Goal: Browse casually

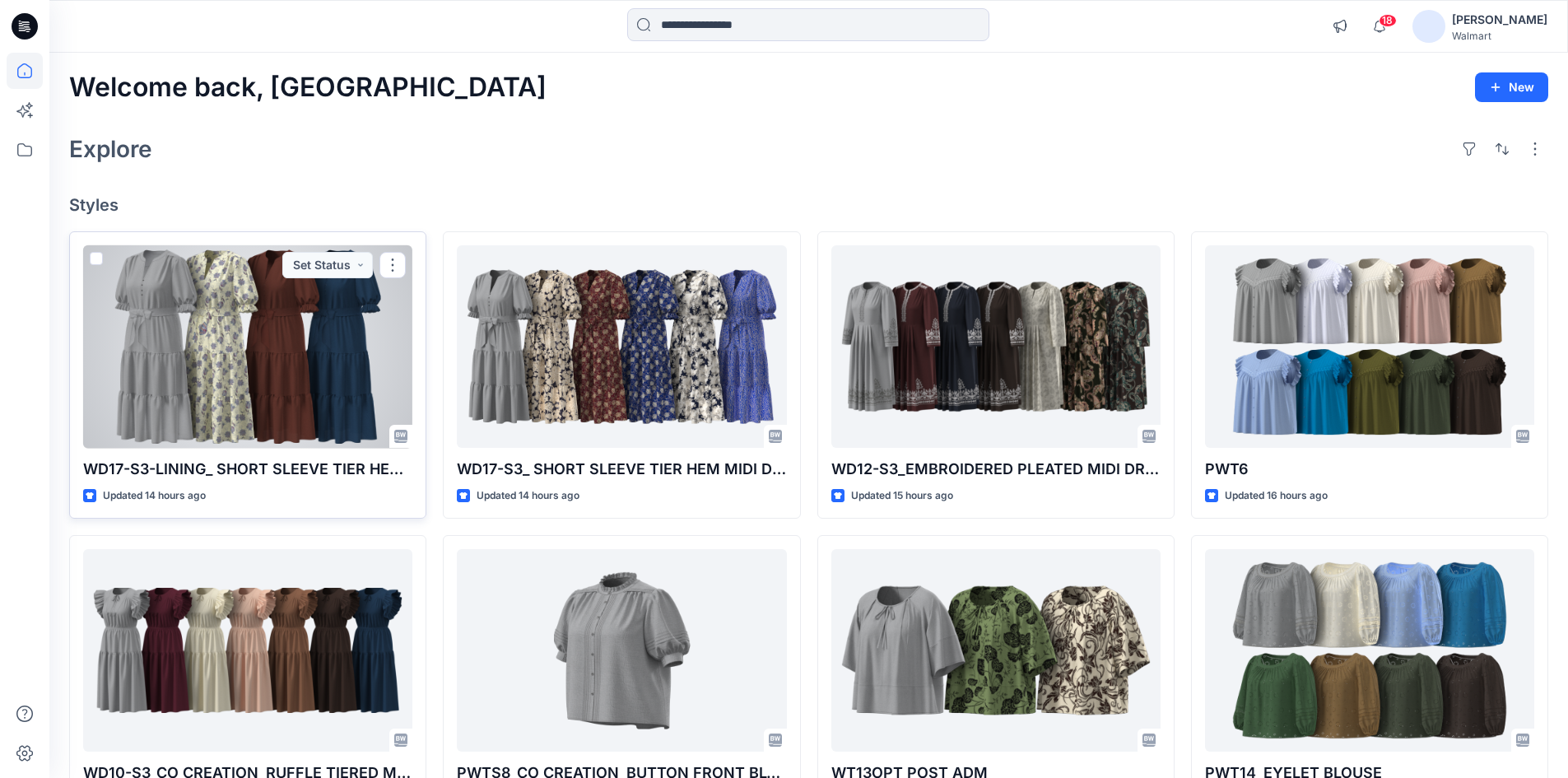
click at [207, 373] on div at bounding box center [248, 346] width 329 height 203
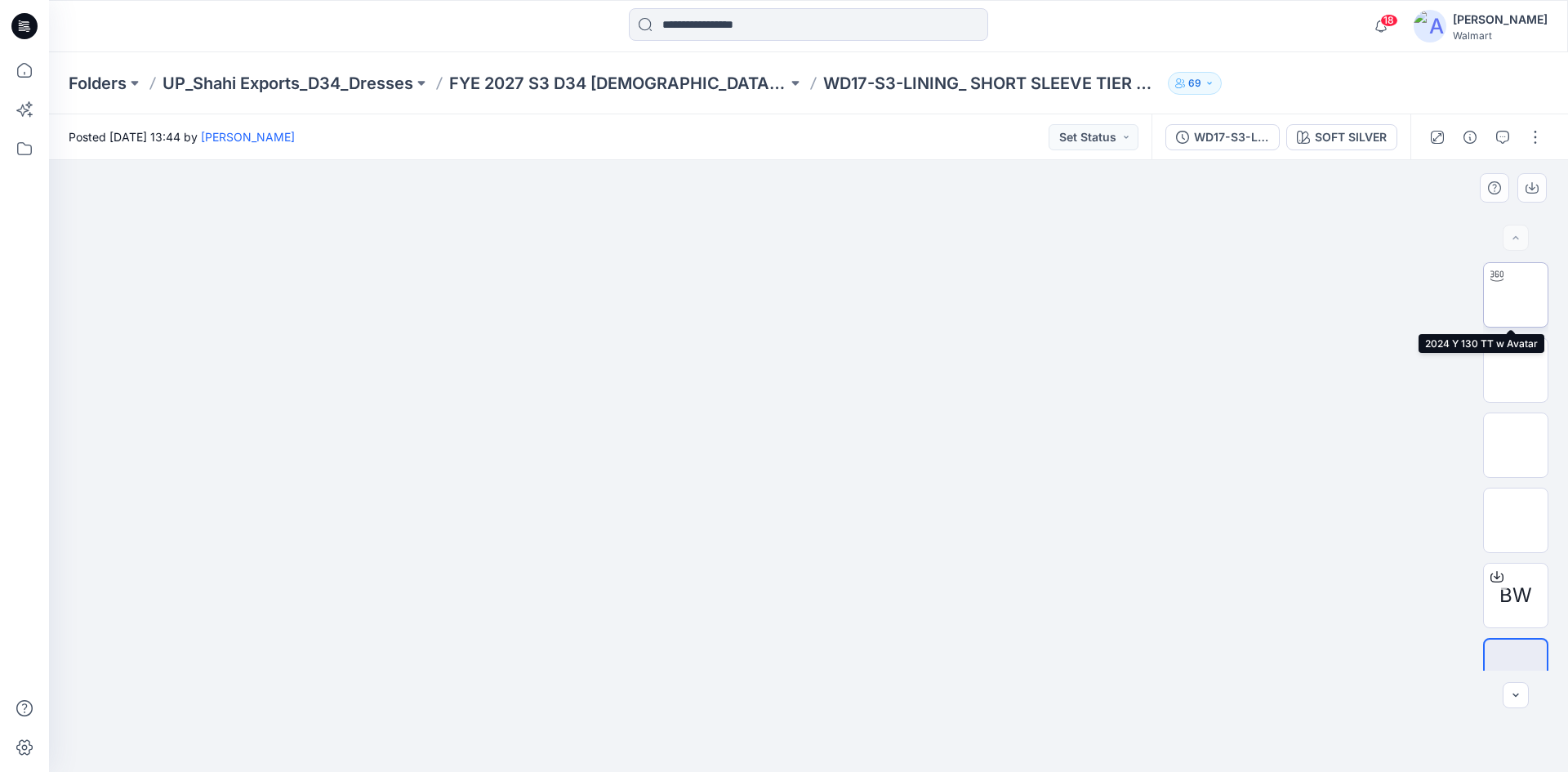
click at [1515, 295] on img at bounding box center [1515, 295] width 0 height 0
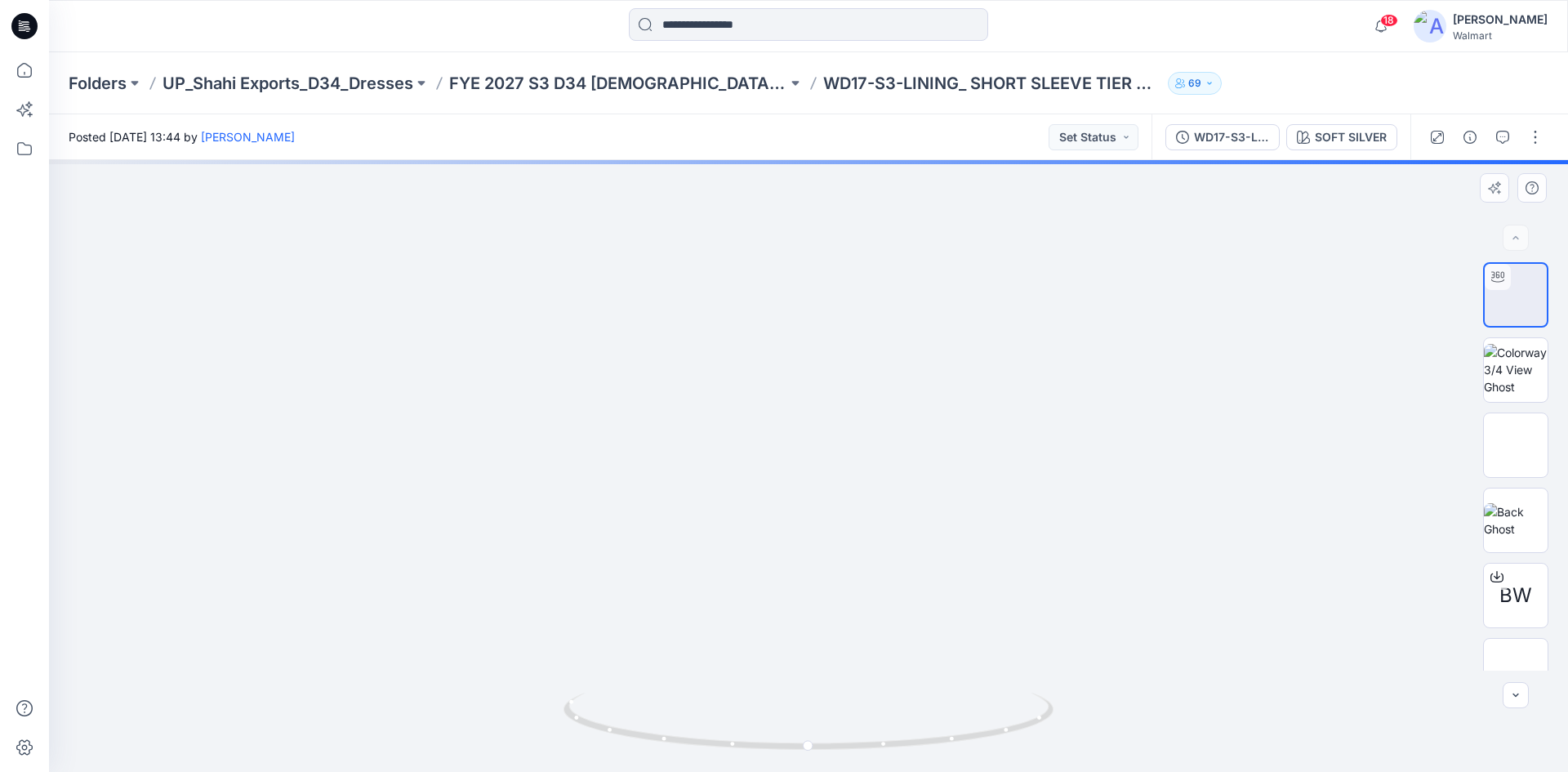
drag, startPoint x: 843, startPoint y: 455, endPoint x: 814, endPoint y: 393, distance: 68.4
drag, startPoint x: 821, startPoint y: 508, endPoint x: 799, endPoint y: 422, distance: 88.8
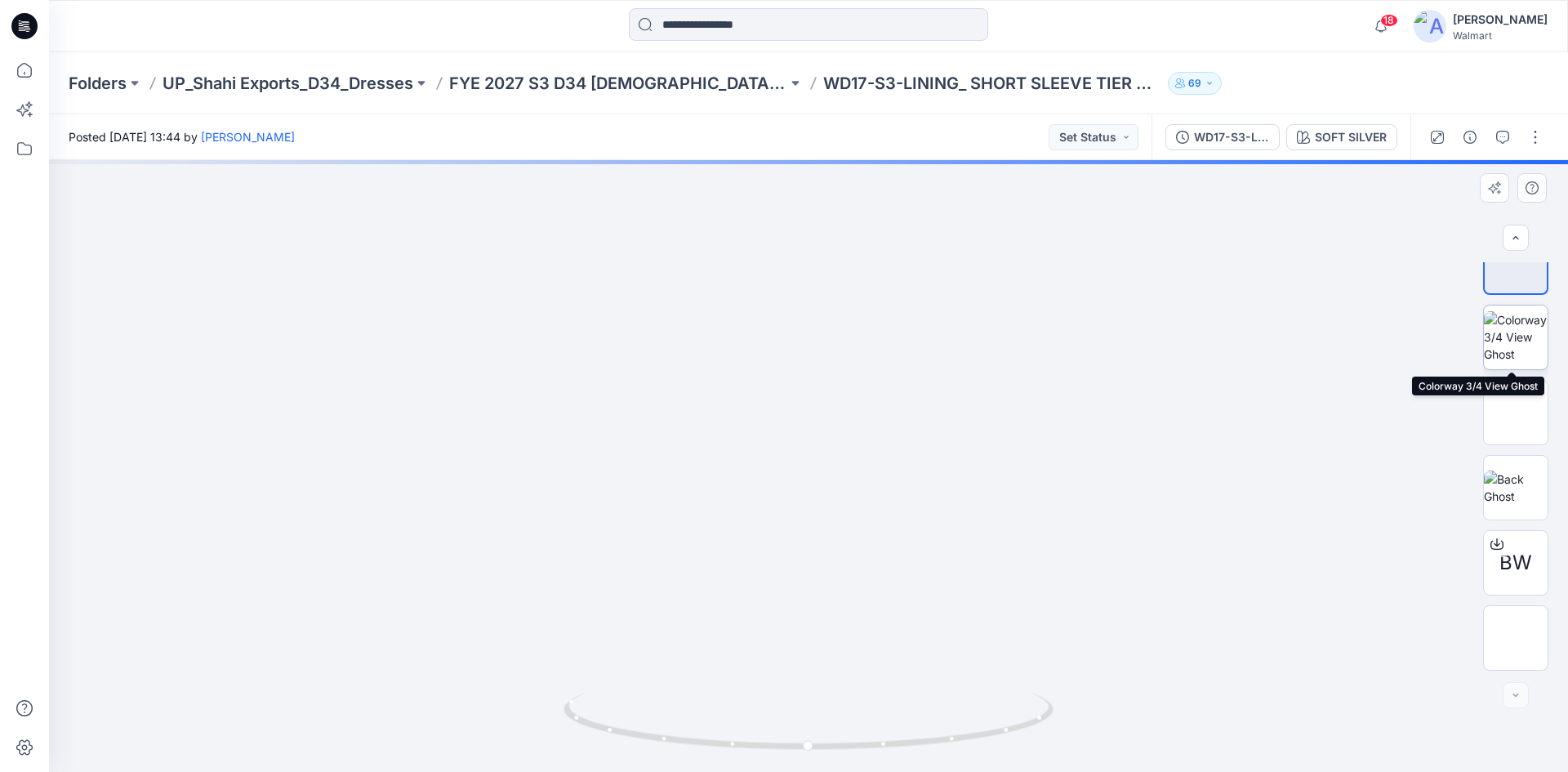
click at [1514, 338] on img at bounding box center [1515, 337] width 63 height 52
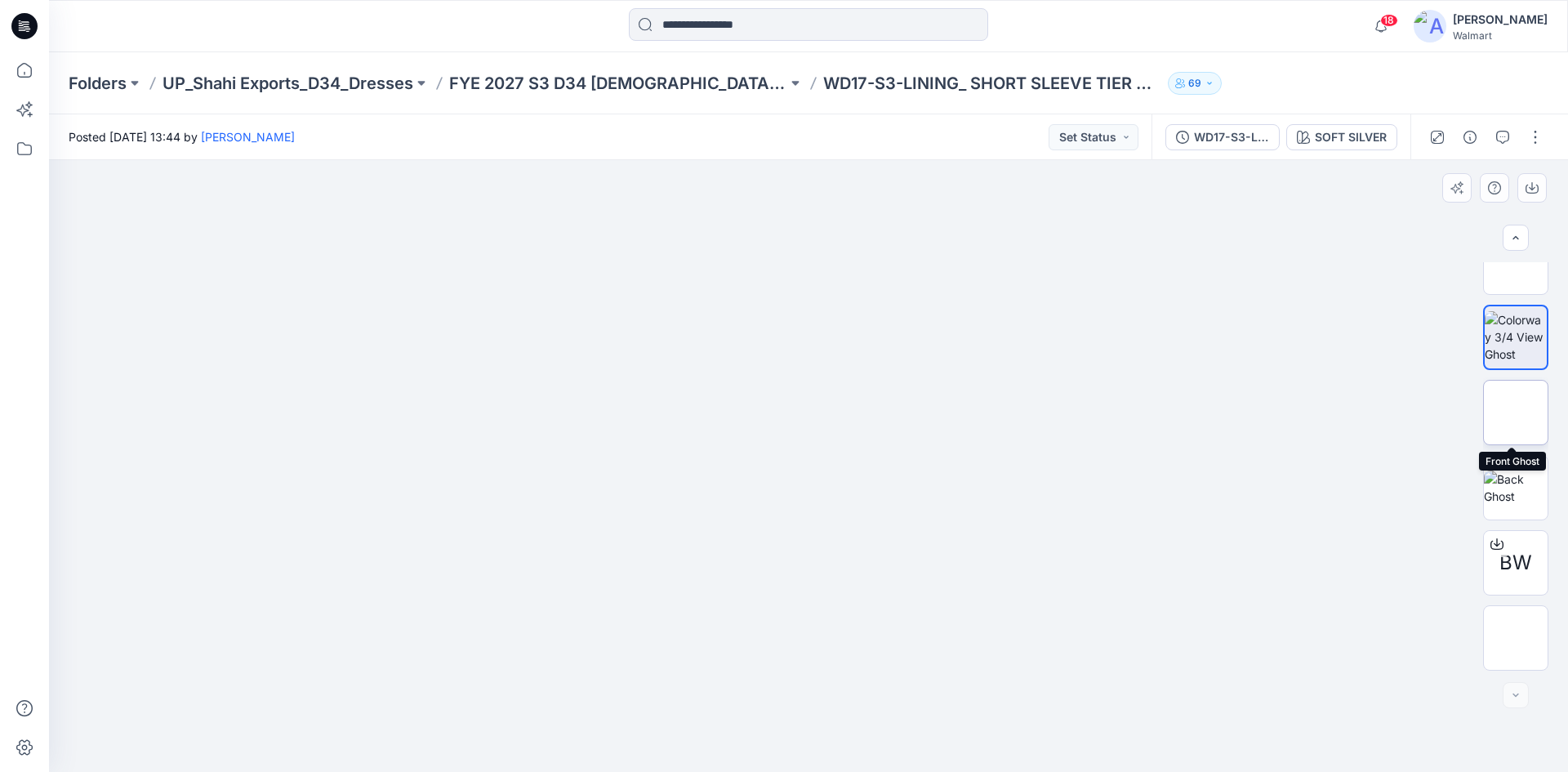
click at [1515, 413] on img at bounding box center [1515, 413] width 0 height 0
drag, startPoint x: 801, startPoint y: 312, endPoint x: 804, endPoint y: 408, distance: 96.0
click at [804, 160] on img at bounding box center [808, 160] width 322 height 0
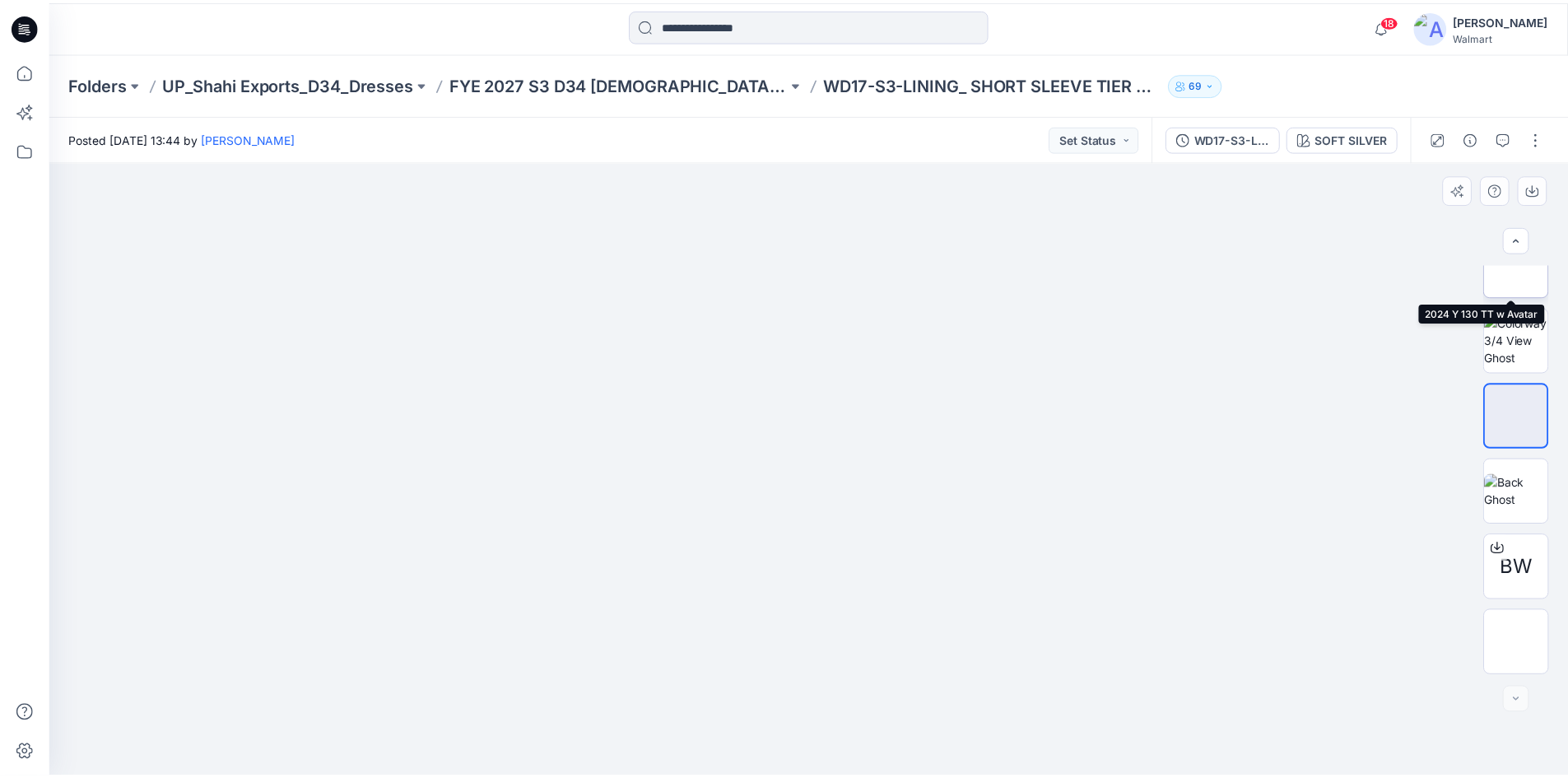
scroll to position [0, 0]
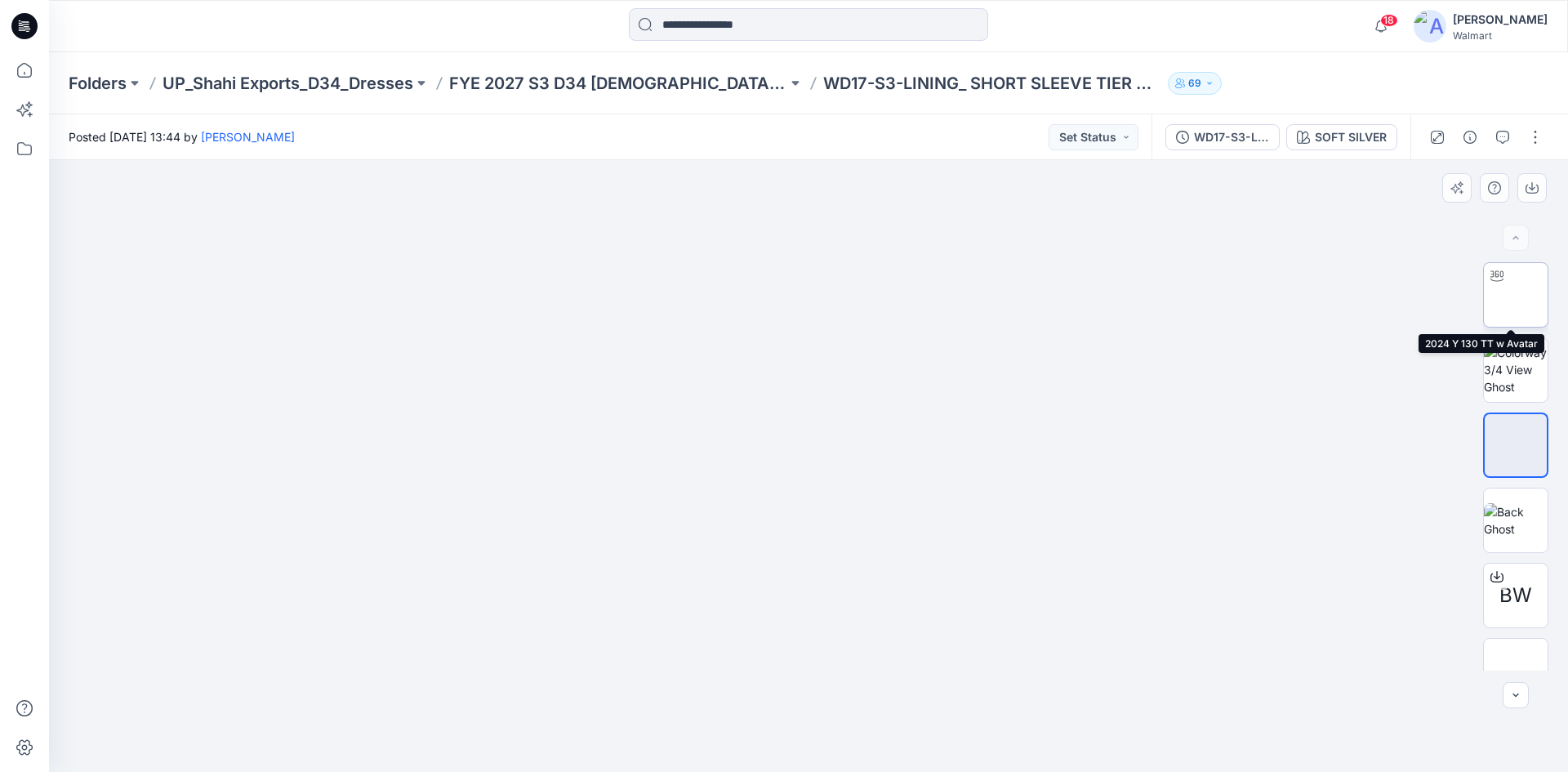
click at [1515, 295] on img at bounding box center [1515, 295] width 0 height 0
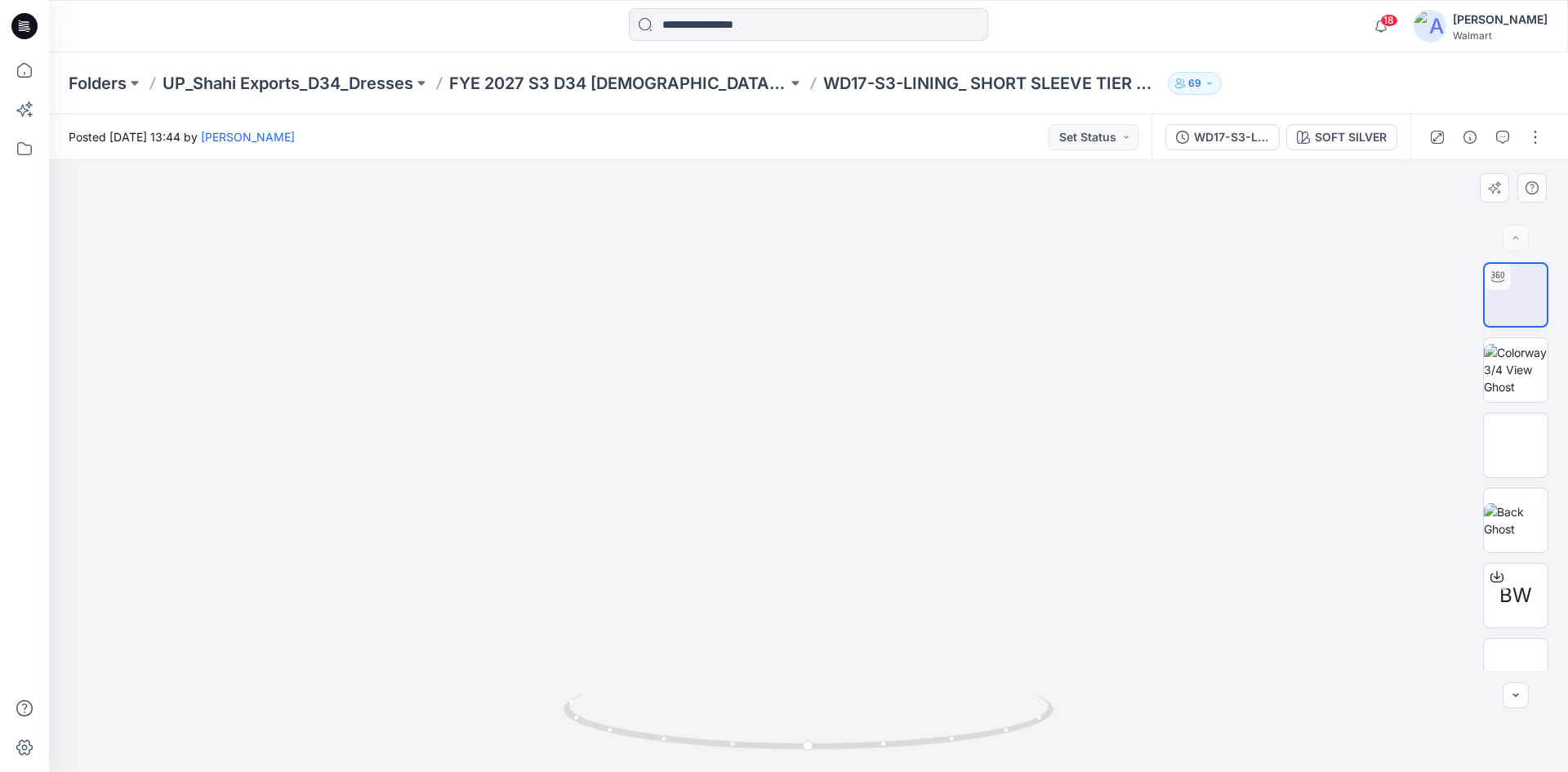
drag, startPoint x: 820, startPoint y: 349, endPoint x: 831, endPoint y: 419, distance: 70.9
drag, startPoint x: 946, startPoint y: 741, endPoint x: 711, endPoint y: 746, distance: 235.1
click at [711, 746] on icon at bounding box center [809, 723] width 494 height 61
drag, startPoint x: 802, startPoint y: 608, endPoint x: 769, endPoint y: 445, distance: 166.3
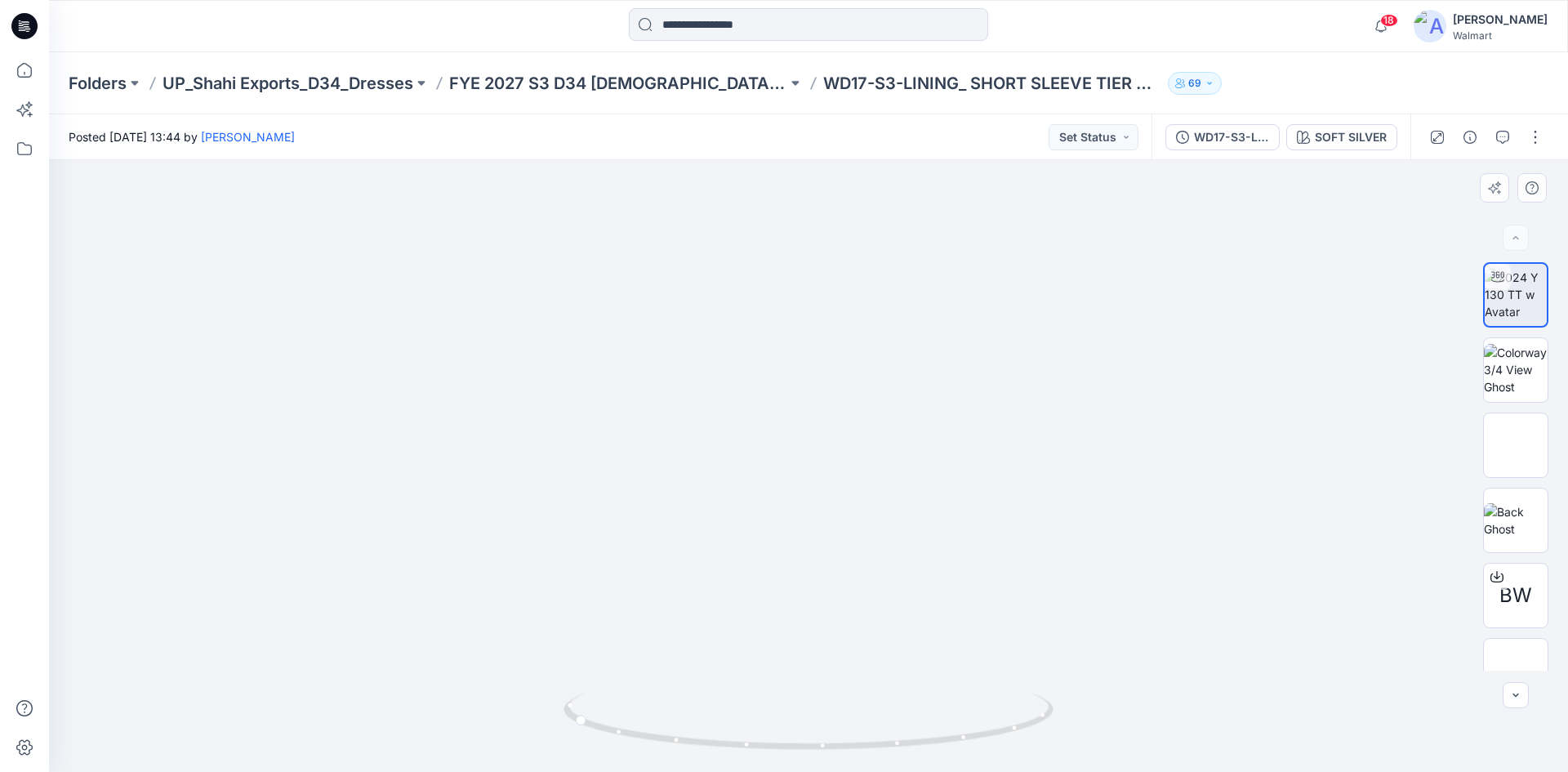
click at [769, 104] on img at bounding box center [808, 104] width 667 height 0
drag, startPoint x: 773, startPoint y: 345, endPoint x: 789, endPoint y: 670, distance: 325.4
click at [790, 771] on html "18 Notifications Your style WD17-S3-LINING_ SHORT SLEEVE TIER HEM MIDI DRESS is…" at bounding box center [784, 386] width 1568 height 772
click at [30, 31] on icon at bounding box center [24, 26] width 26 height 26
